Goal: Find specific page/section: Find specific page/section

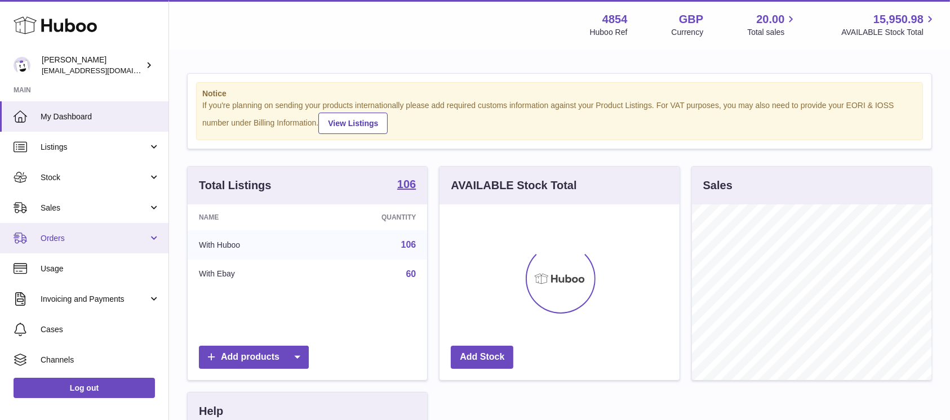
scroll to position [176, 239]
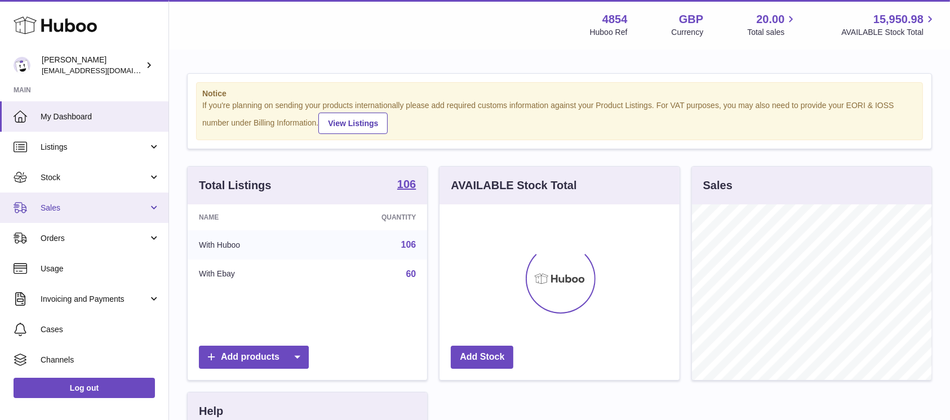
click at [111, 205] on span "Sales" at bounding box center [95, 208] width 108 height 11
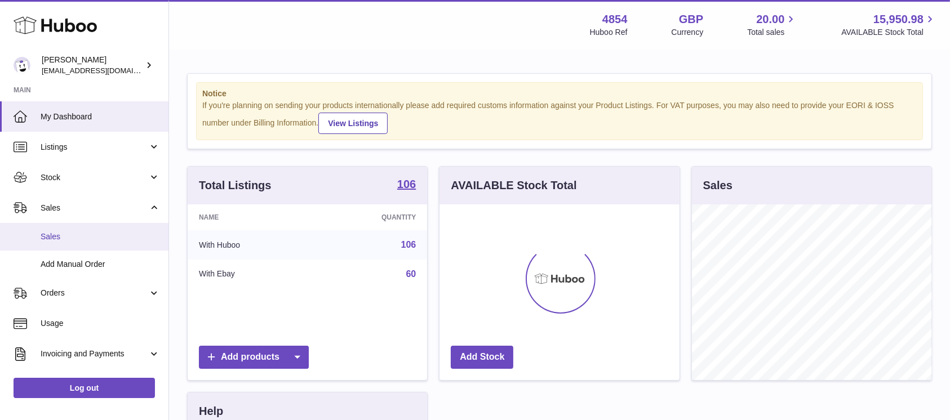
click at [91, 234] on span "Sales" at bounding box center [100, 237] width 119 height 11
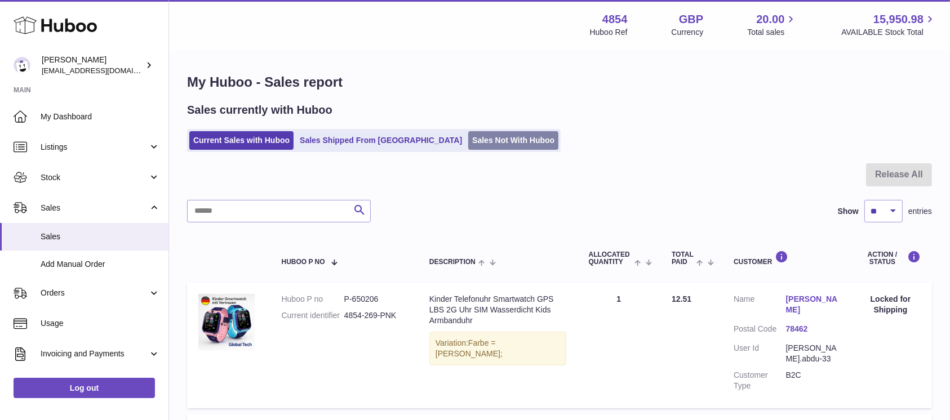
click at [481, 141] on link "Sales Not With Huboo" at bounding box center [513, 140] width 90 height 19
